Goal: Transaction & Acquisition: Book appointment/travel/reservation

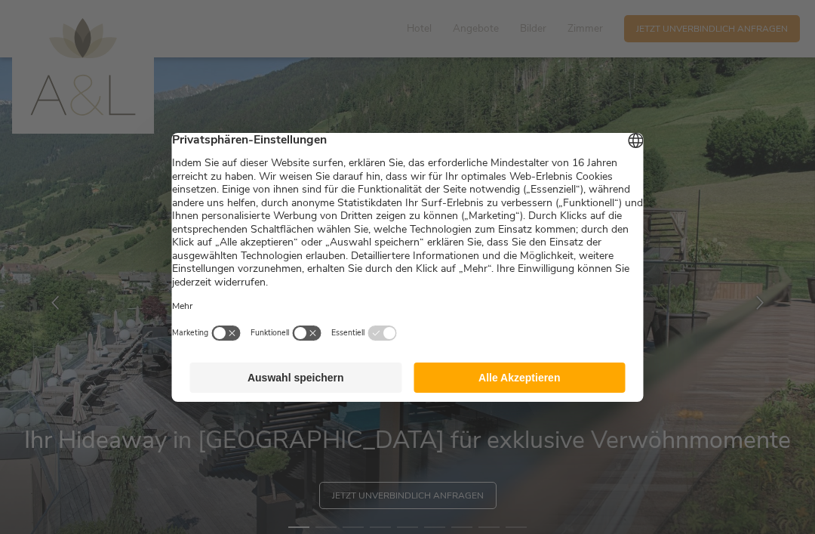
click at [574, 382] on button "Alle Akzeptieren" at bounding box center [520, 377] width 212 height 30
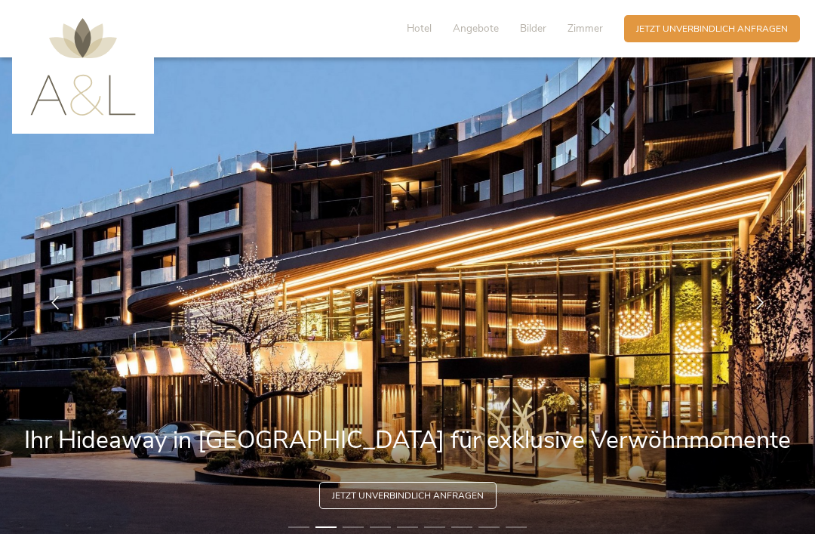
click at [763, 309] on icon at bounding box center [760, 303] width 14 height 14
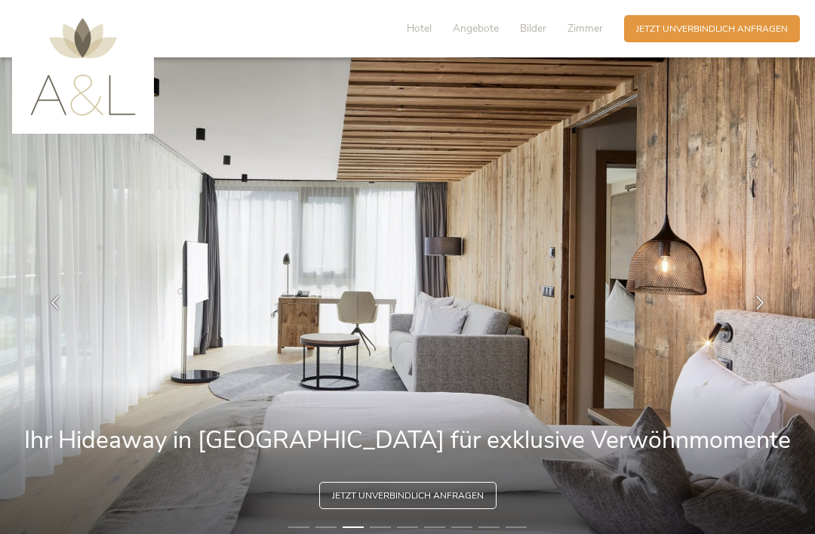
click at [763, 309] on icon at bounding box center [760, 303] width 14 height 14
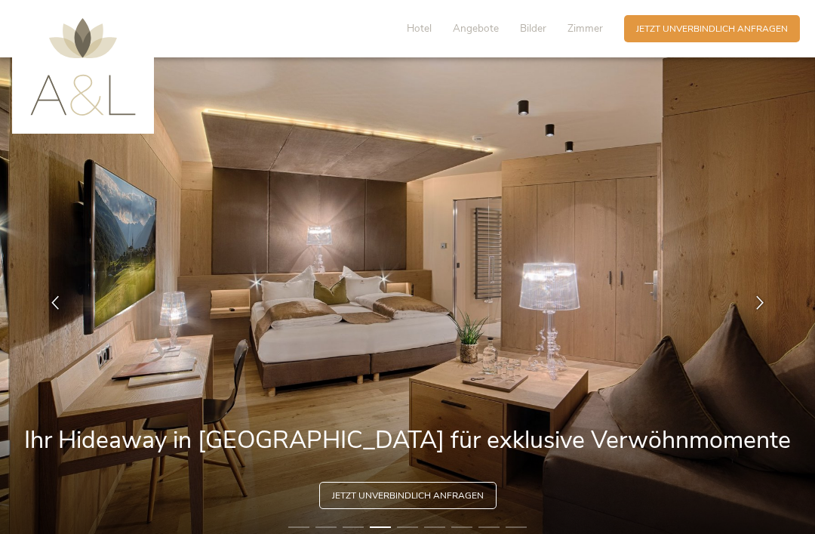
click at [764, 309] on icon at bounding box center [760, 303] width 14 height 14
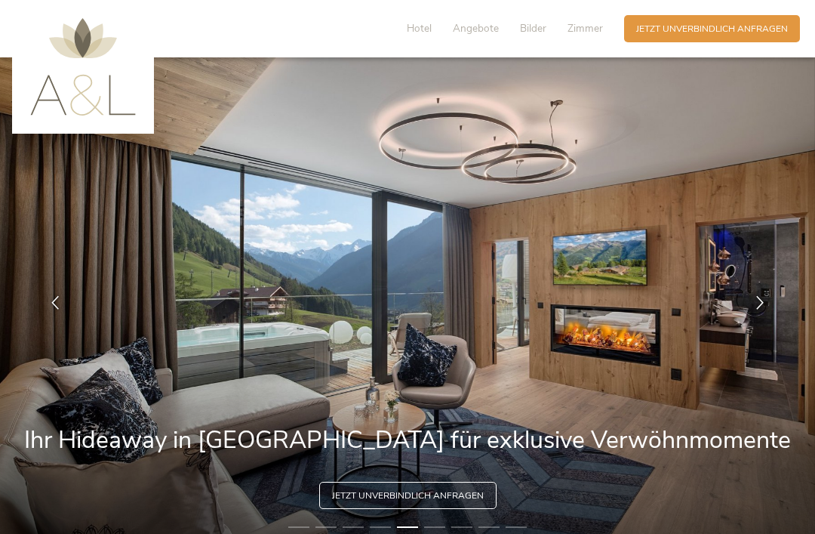
click at [543, 32] on span "Bilder" at bounding box center [533, 28] width 26 height 14
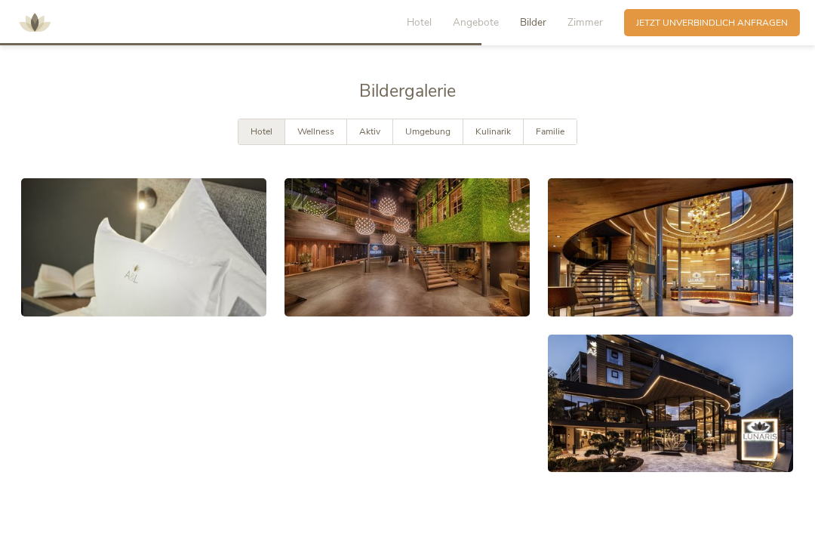
scroll to position [2277, 0]
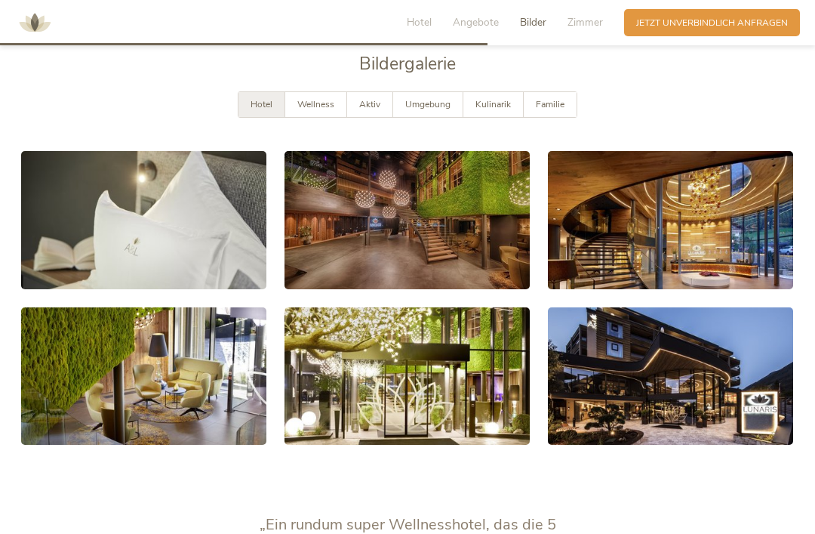
click at [661, 337] on link at bounding box center [670, 376] width 245 height 138
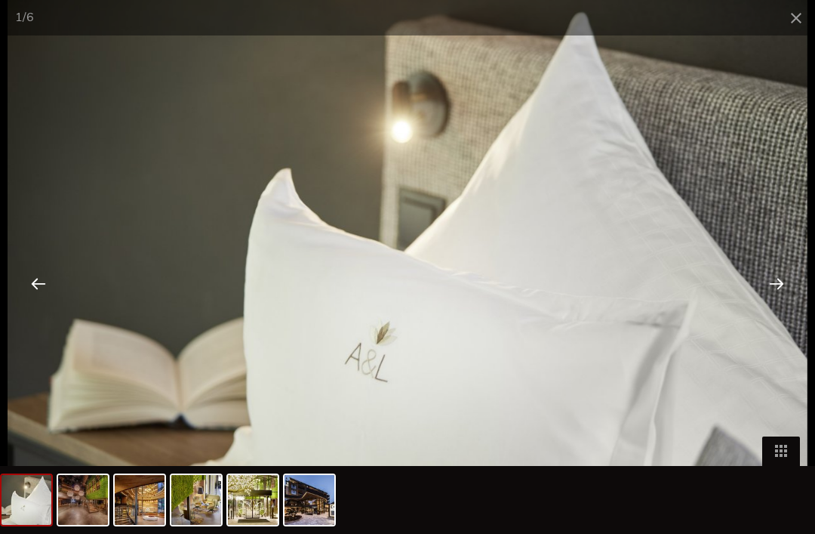
click at [789, 276] on div at bounding box center [776, 283] width 47 height 47
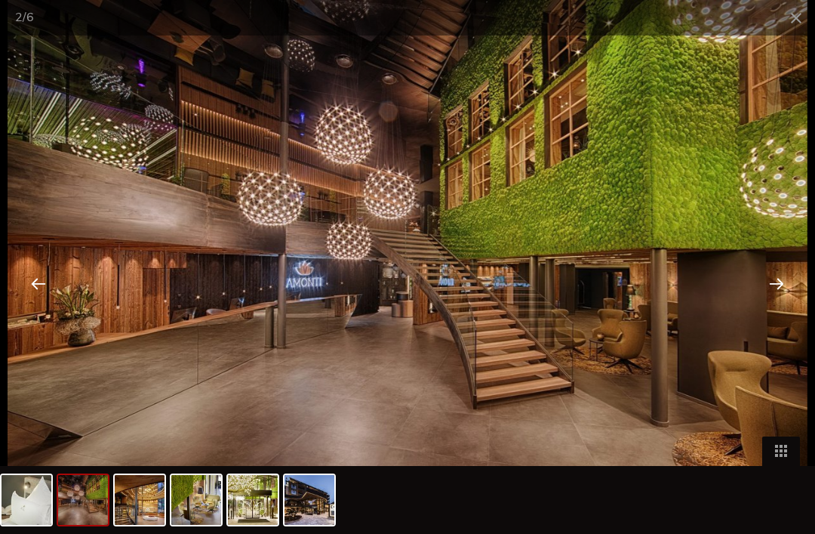
click at [778, 285] on div at bounding box center [776, 283] width 47 height 47
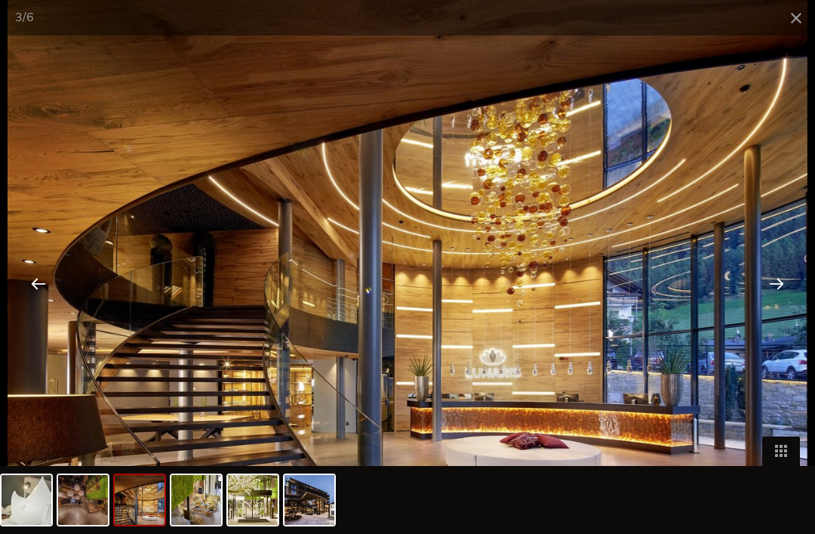
click at [774, 285] on div at bounding box center [776, 283] width 47 height 47
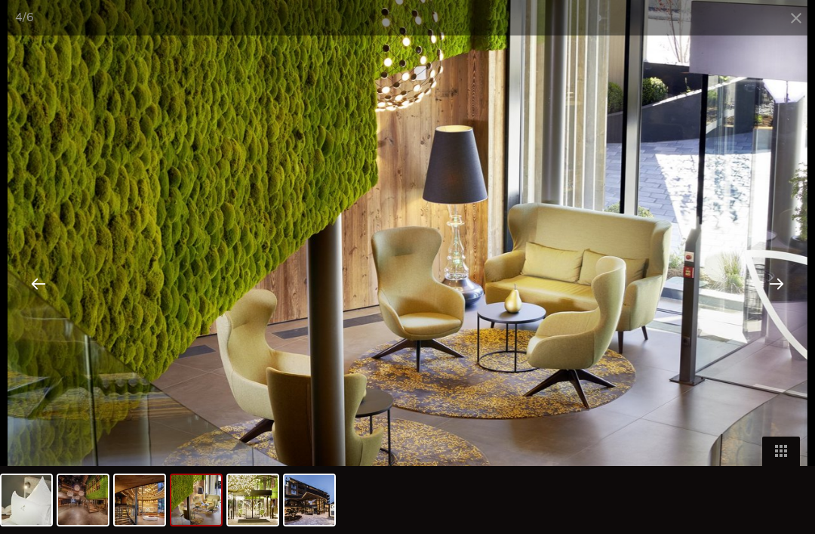
click at [24, 280] on div at bounding box center [38, 283] width 47 height 47
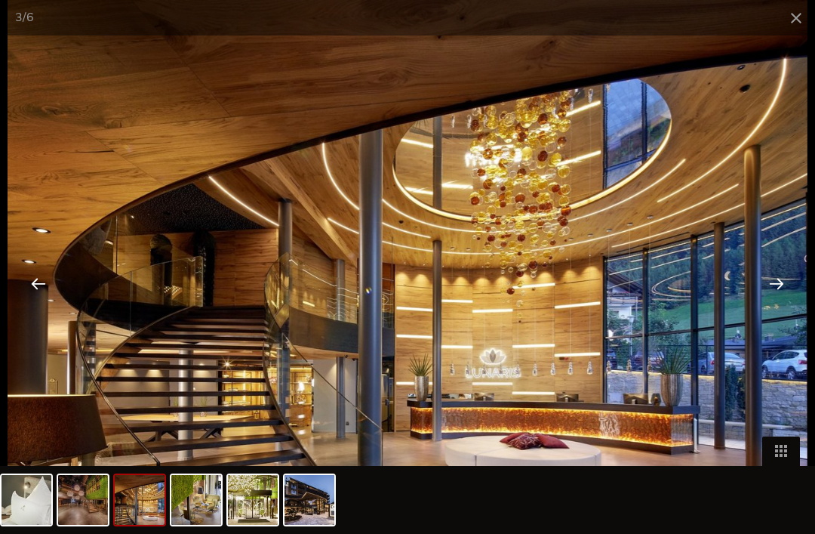
click at [35, 273] on div at bounding box center [38, 283] width 47 height 47
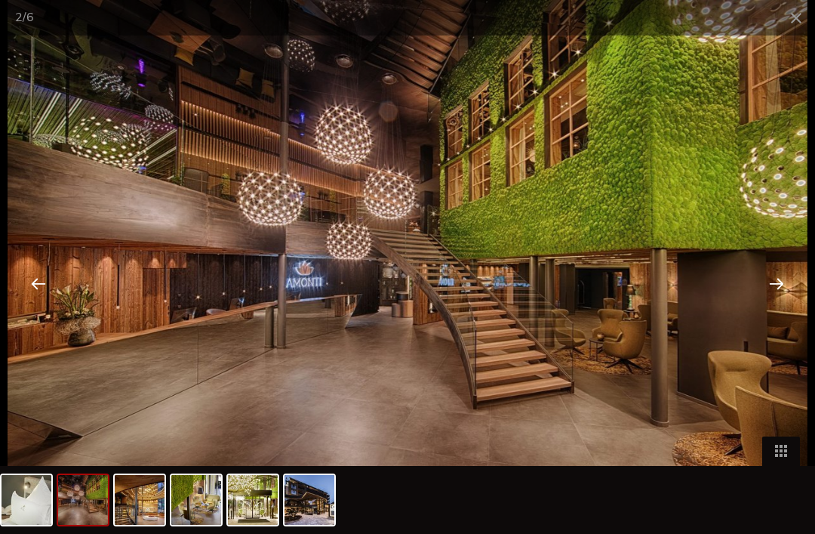
click at [783, 282] on div at bounding box center [776, 283] width 47 height 47
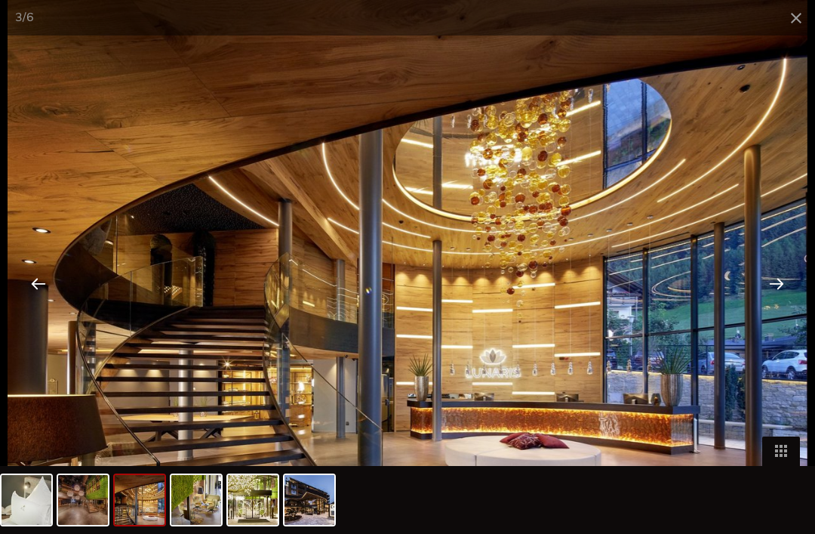
click at [805, 17] on span at bounding box center [796, 17] width 38 height 35
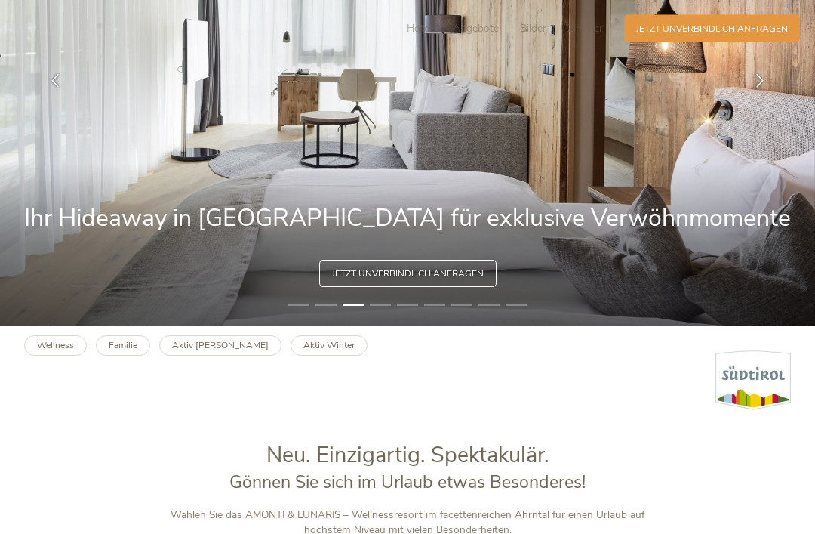
scroll to position [0, 0]
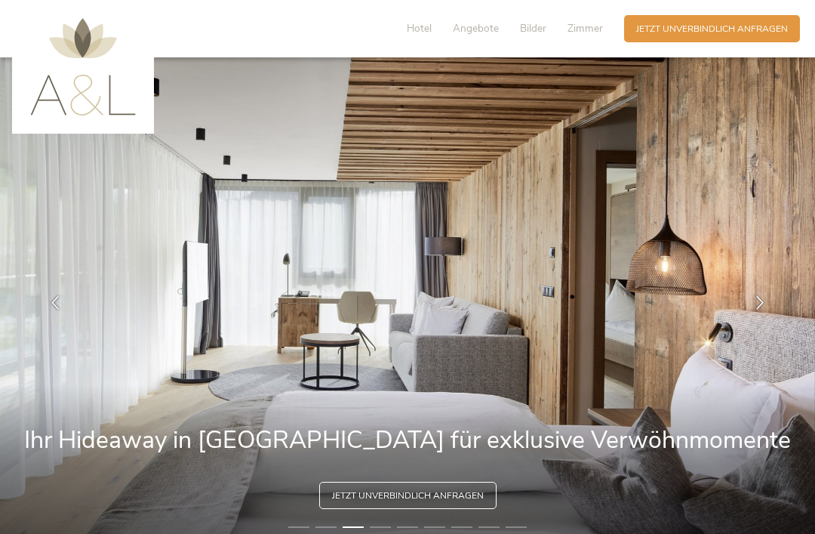
click at [542, 25] on span "Bilder" at bounding box center [533, 28] width 26 height 14
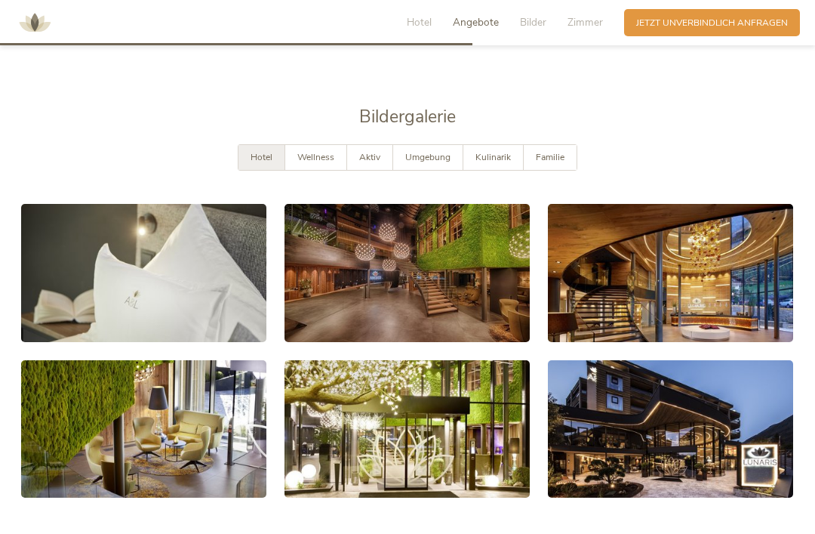
scroll to position [2277, 0]
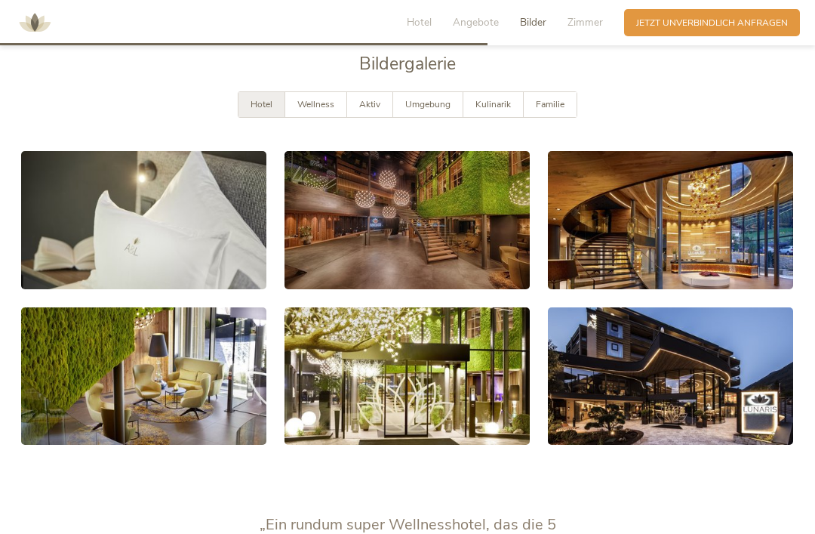
click at [556, 110] on span "Familie" at bounding box center [550, 104] width 29 height 12
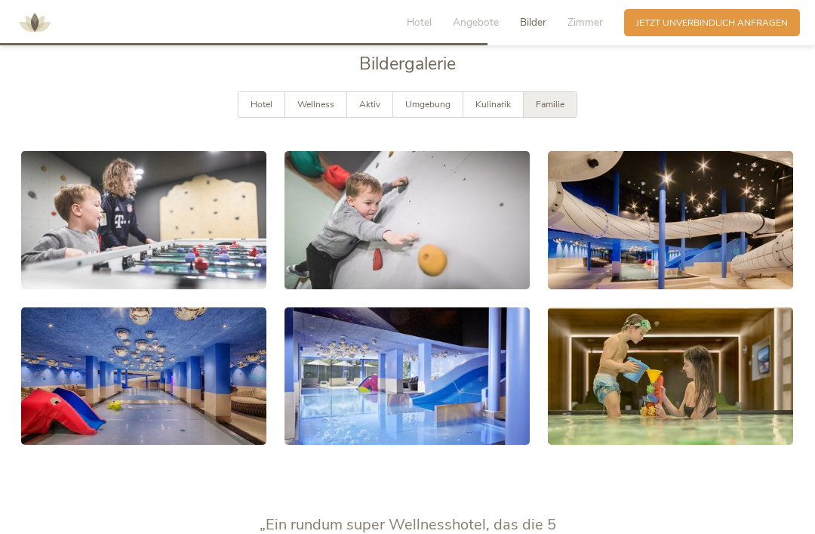
click at [90, 229] on link at bounding box center [143, 220] width 245 height 138
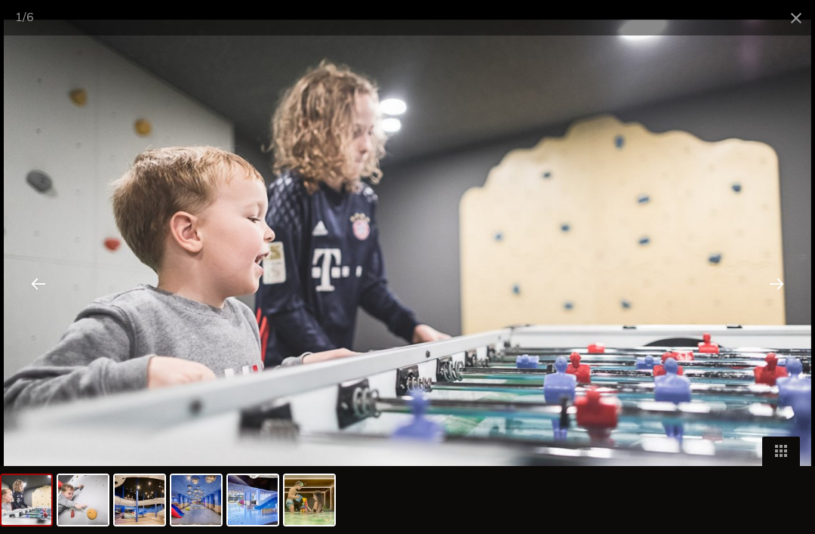
click at [777, 282] on div at bounding box center [776, 283] width 47 height 47
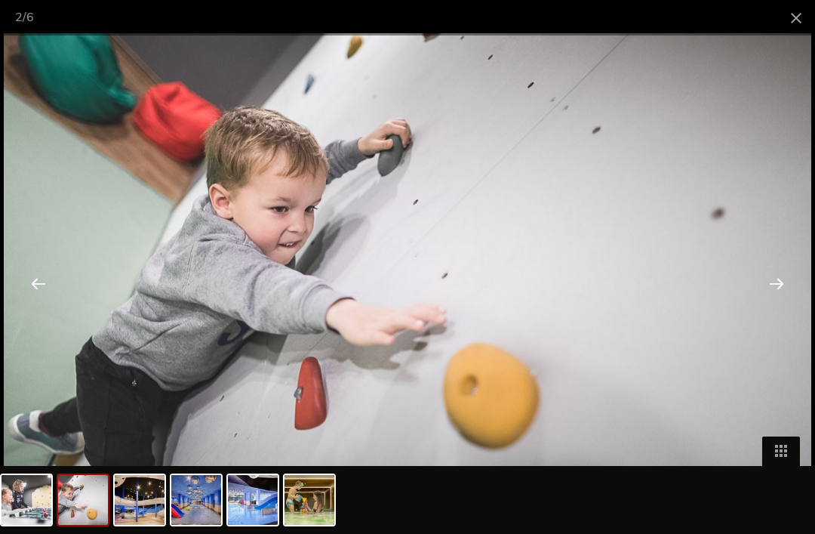
click at [781, 285] on div at bounding box center [776, 283] width 47 height 47
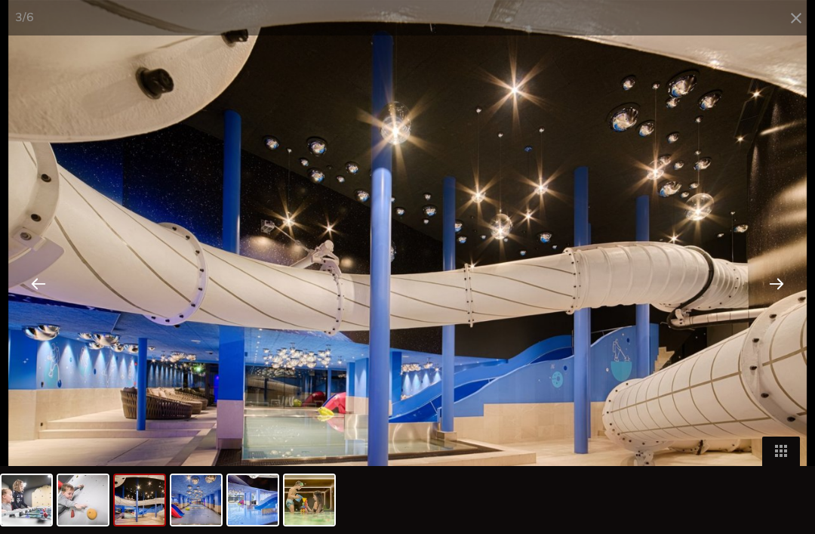
click at [783, 294] on div at bounding box center [776, 283] width 47 height 47
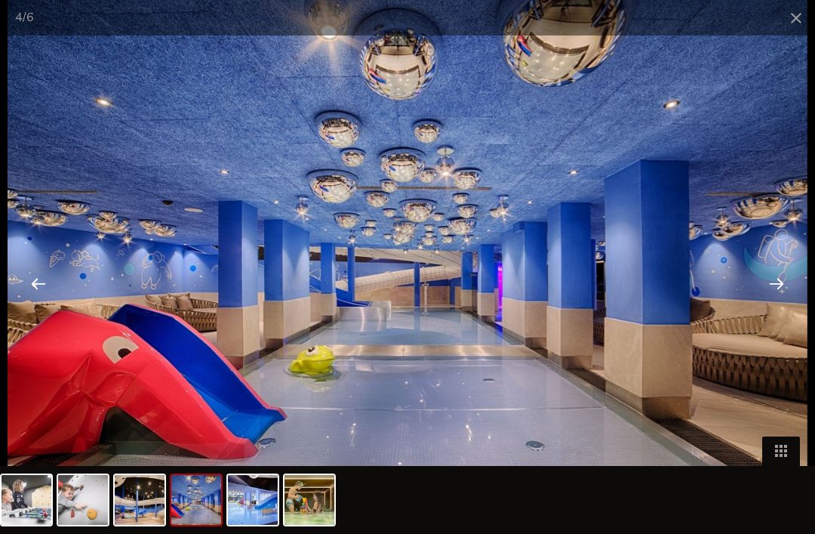
click at [780, 291] on div at bounding box center [776, 283] width 47 height 47
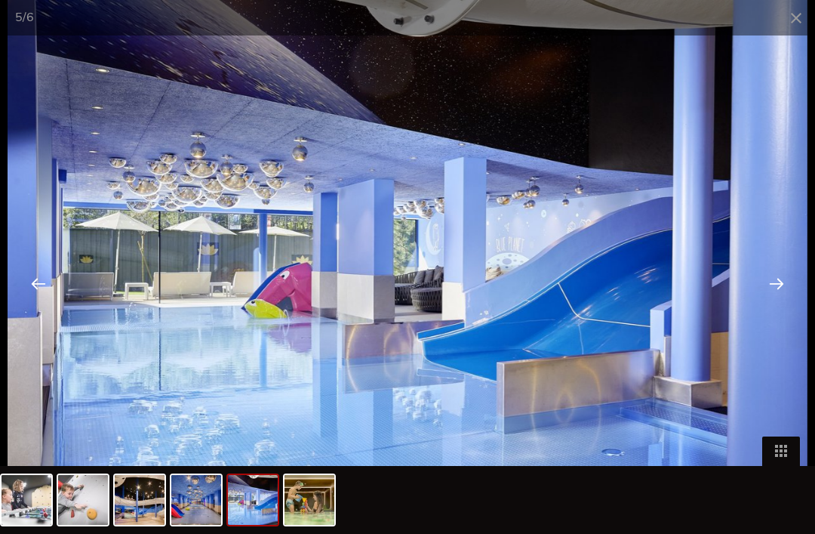
click at [784, 292] on div at bounding box center [776, 283] width 47 height 47
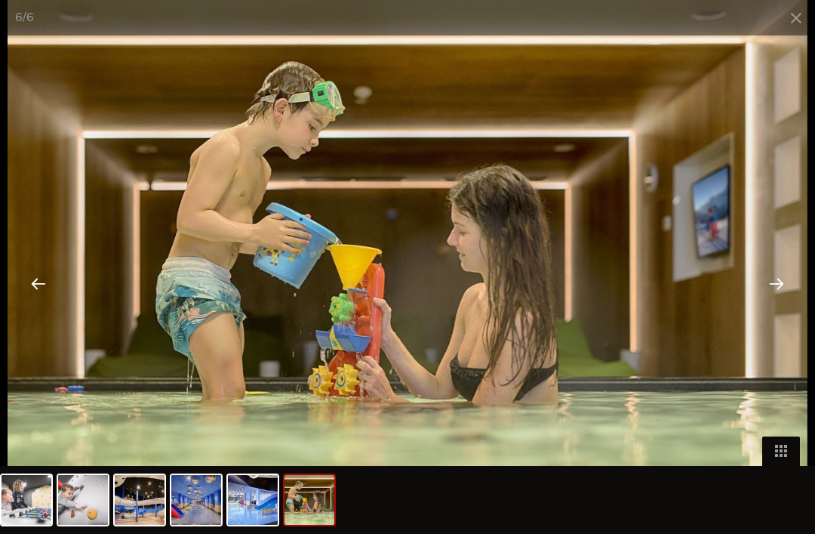
click at [786, 292] on div at bounding box center [776, 283] width 47 height 47
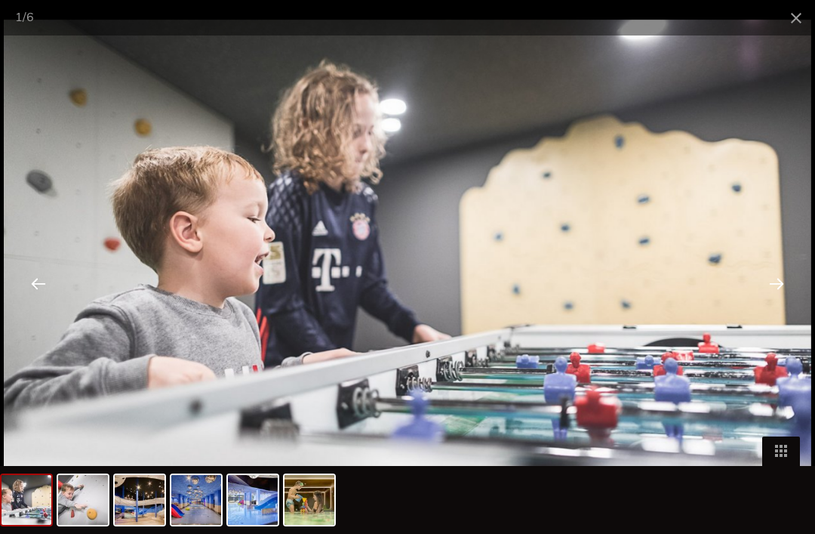
click at [789, 294] on div at bounding box center [776, 283] width 47 height 47
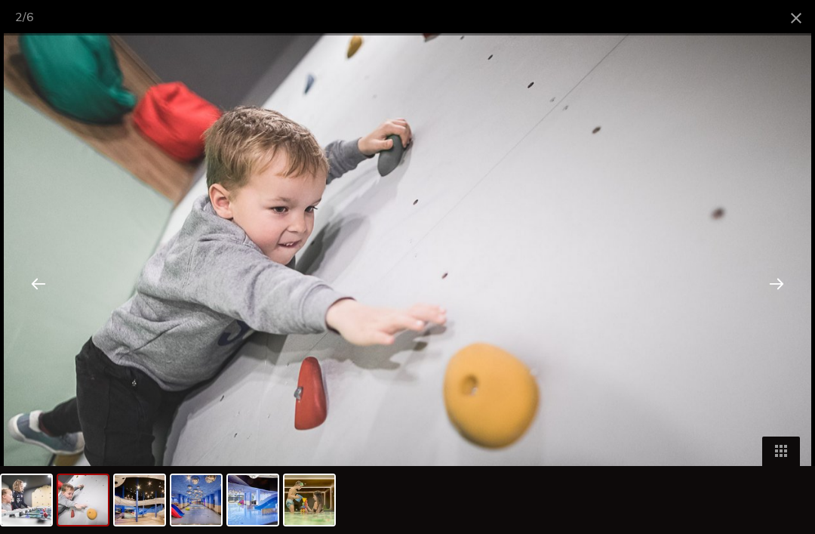
click at [795, 22] on span at bounding box center [796, 17] width 38 height 35
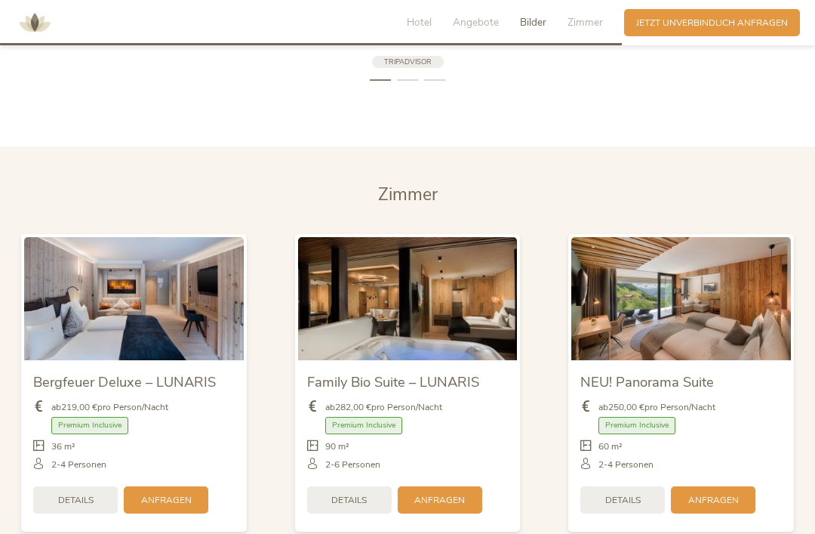
scroll to position [2904, 0]
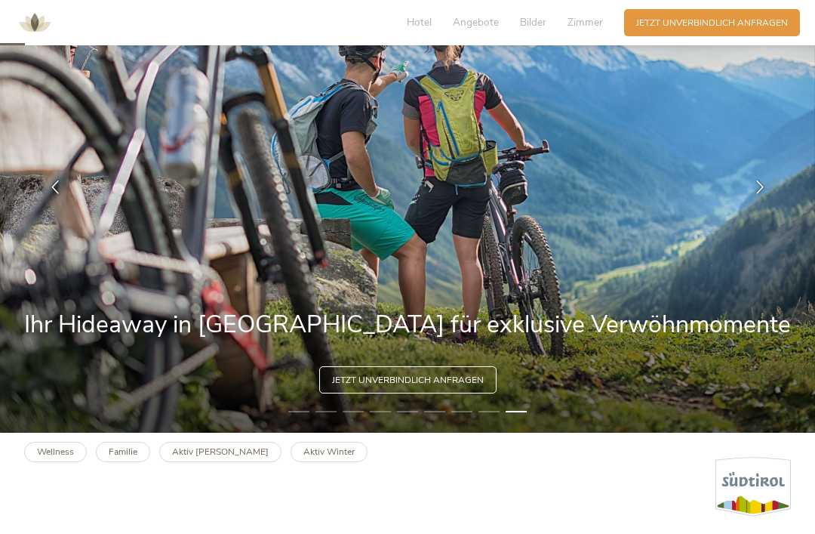
click at [591, 28] on span "Zimmer" at bounding box center [584, 22] width 35 height 14
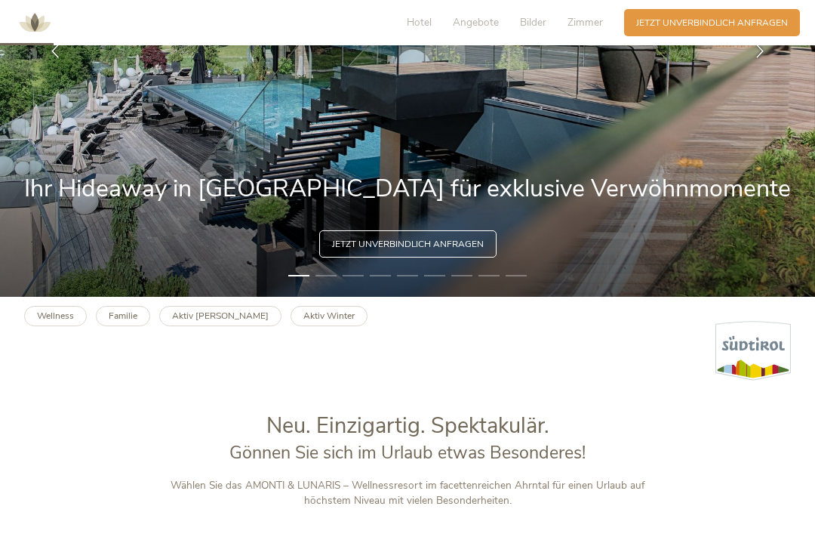
scroll to position [0, 0]
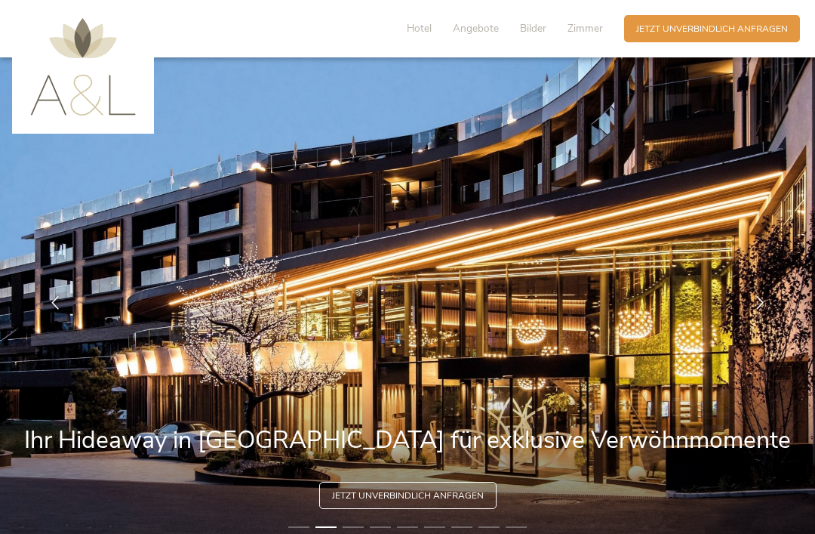
click at [426, 28] on span "Hotel" at bounding box center [419, 28] width 25 height 14
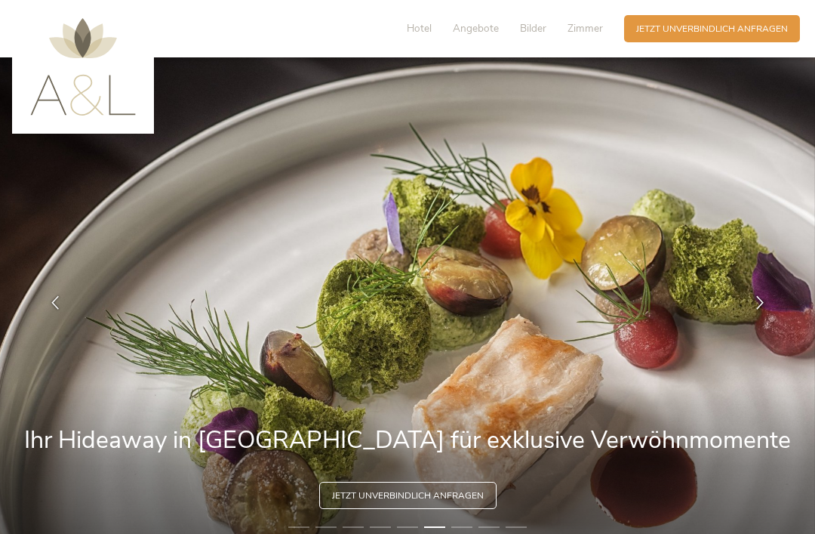
click at [590, 29] on span "Zimmer" at bounding box center [584, 28] width 35 height 14
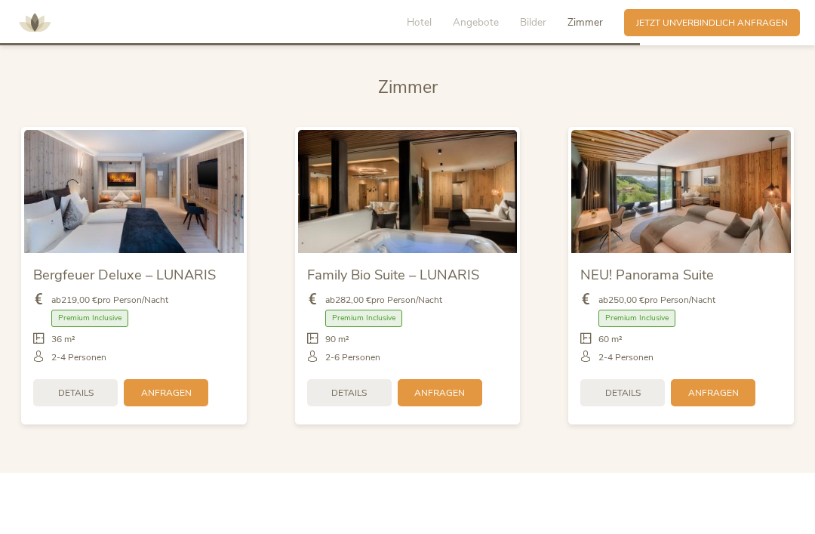
scroll to position [2952, 0]
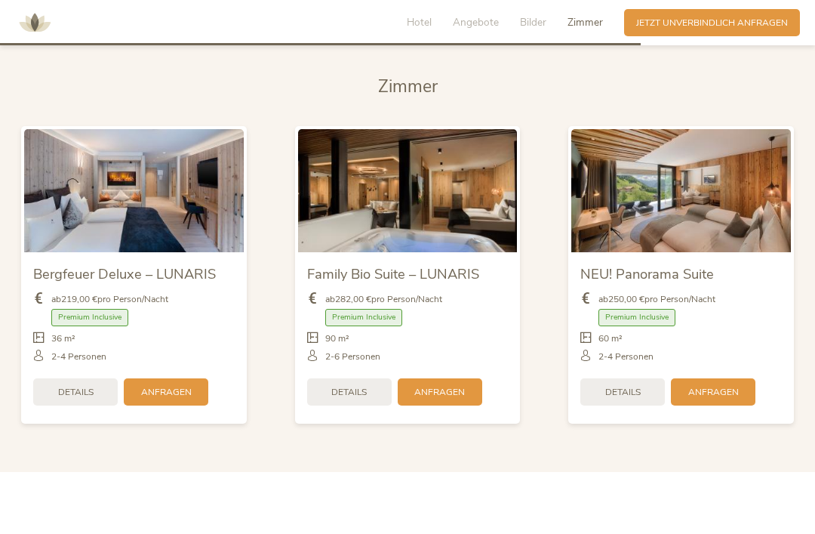
click at [85, 225] on img at bounding box center [134, 190] width 220 height 123
click at [102, 215] on img at bounding box center [134, 190] width 220 height 123
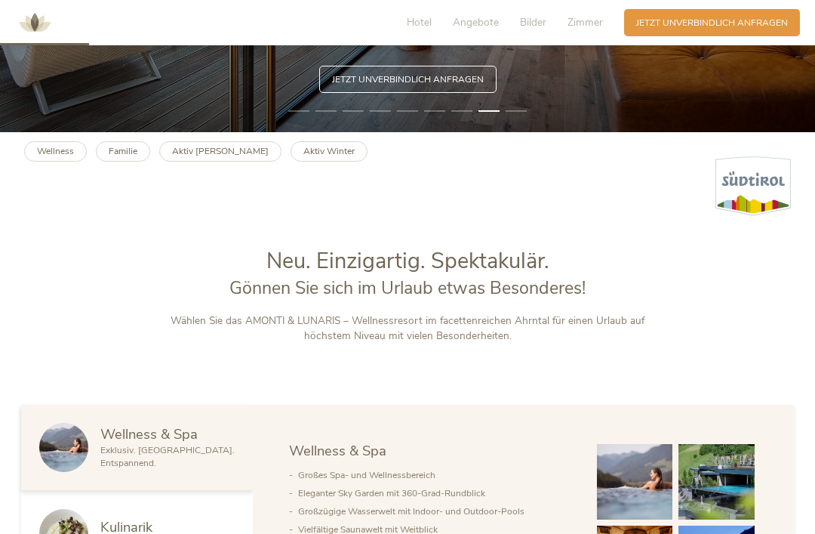
scroll to position [415, 0]
click at [35, 23] on img at bounding box center [34, 22] width 45 height 45
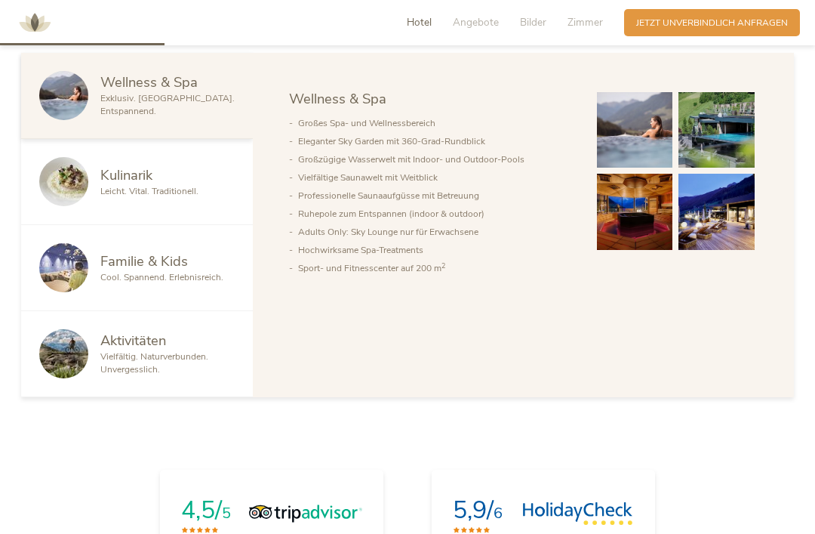
scroll to position [781, 0]
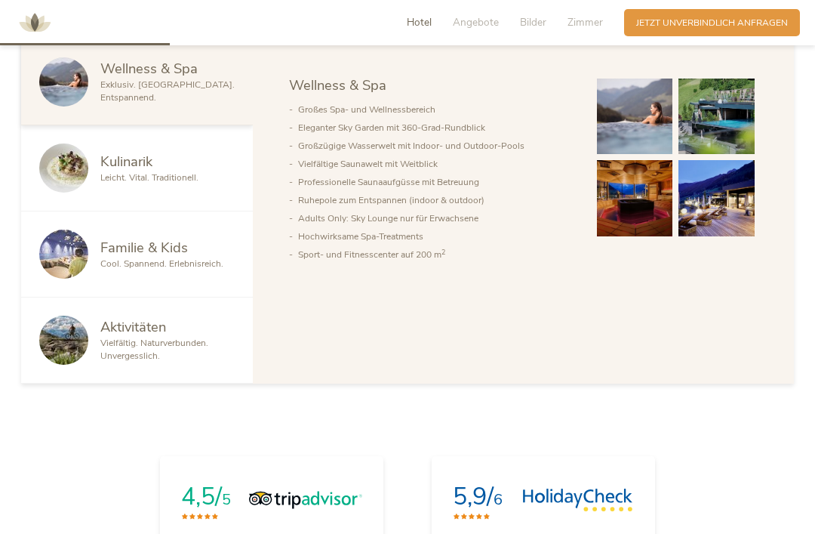
click at [597, 203] on img at bounding box center [635, 198] width 76 height 76
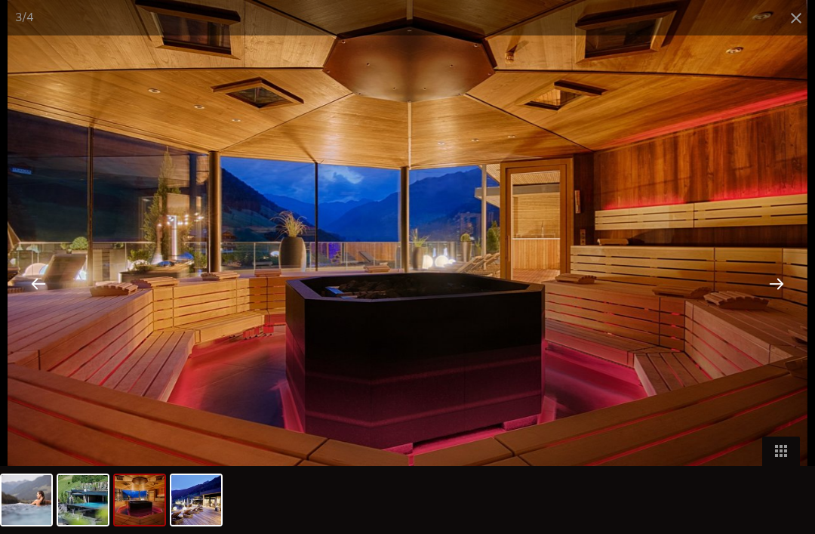
click at [777, 306] on div at bounding box center [776, 283] width 47 height 47
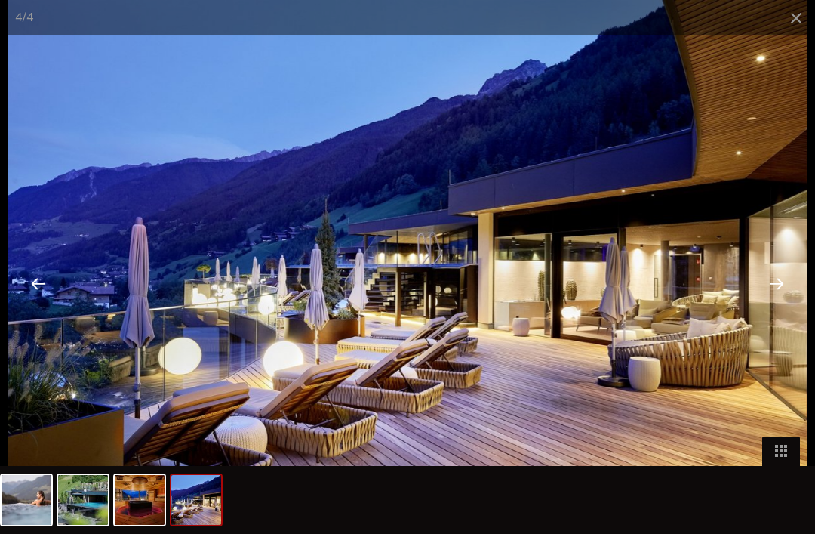
click at [783, 306] on div at bounding box center [776, 283] width 47 height 47
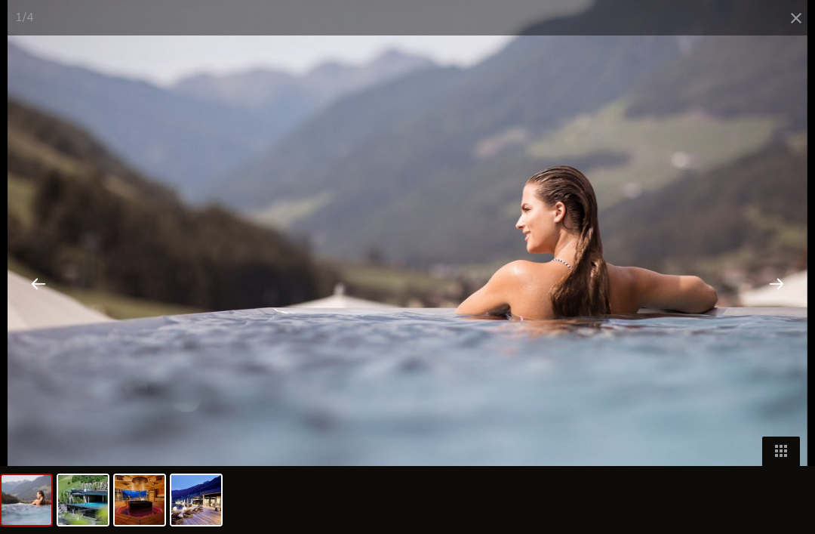
click at [780, 303] on div at bounding box center [776, 283] width 47 height 47
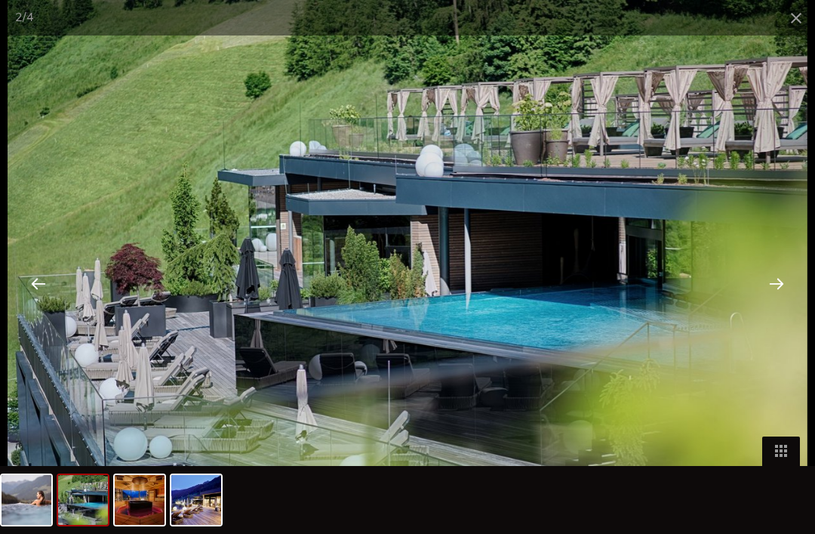
click at [779, 300] on div at bounding box center [776, 283] width 47 height 47
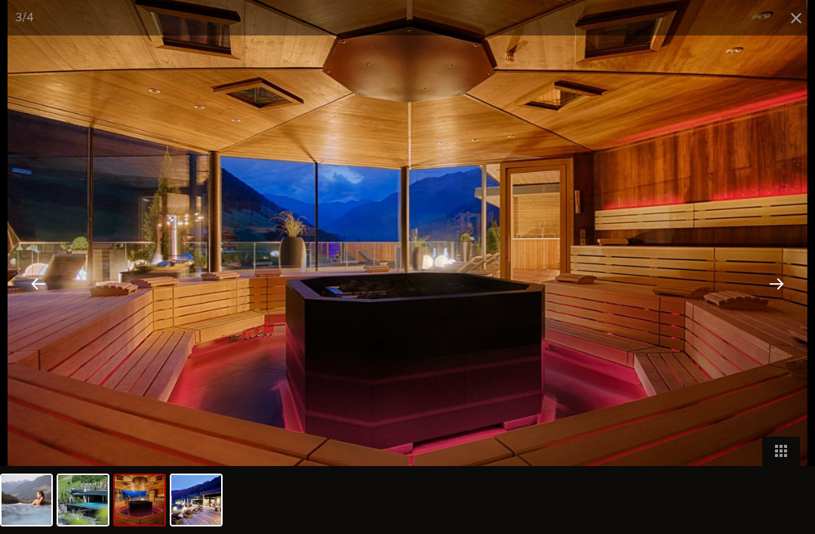
click at [783, 304] on div at bounding box center [776, 283] width 47 height 47
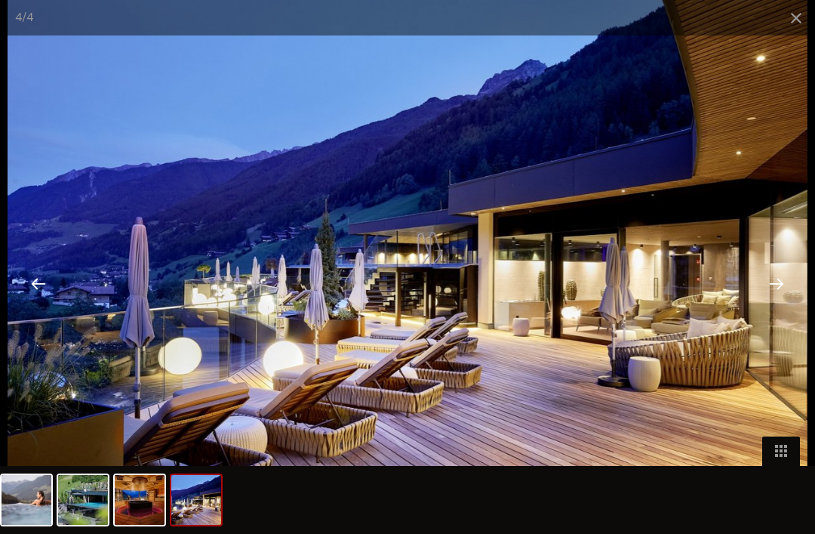
click at [784, 294] on div at bounding box center [776, 283] width 47 height 47
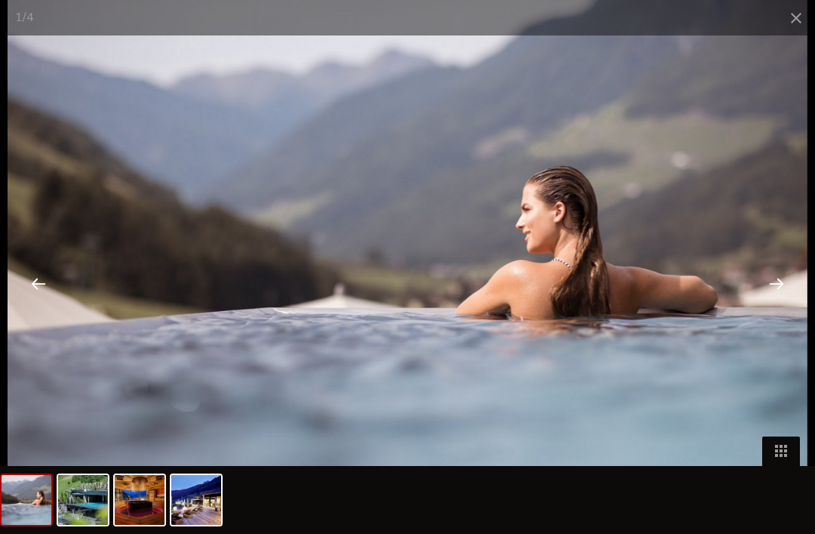
click at [805, 14] on span at bounding box center [796, 17] width 38 height 35
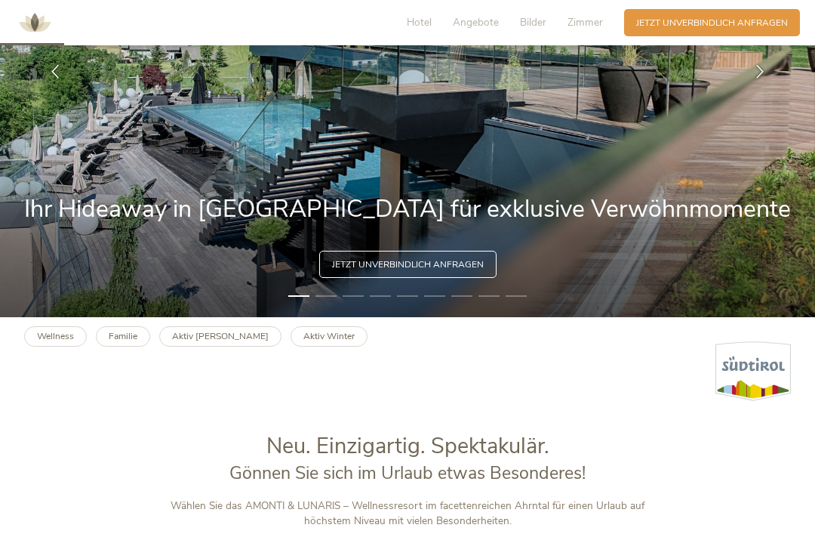
scroll to position [0, 0]
